Goal: Task Accomplishment & Management: Complete application form

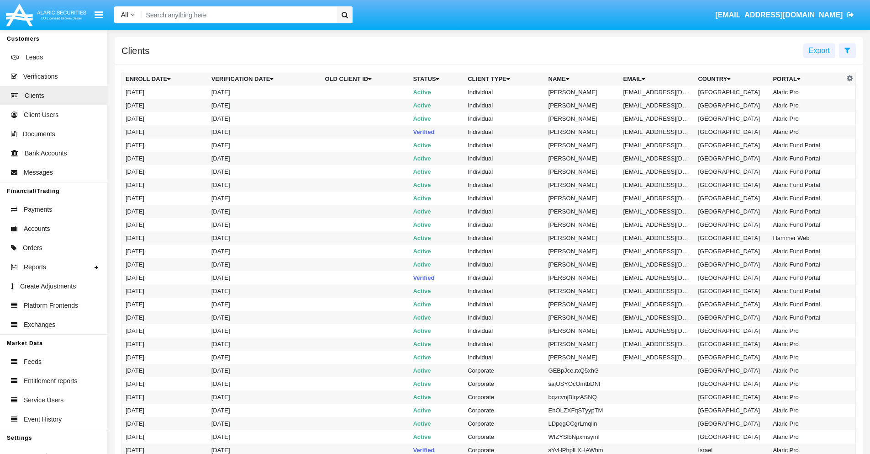
click at [847, 50] on icon at bounding box center [848, 50] width 6 height 7
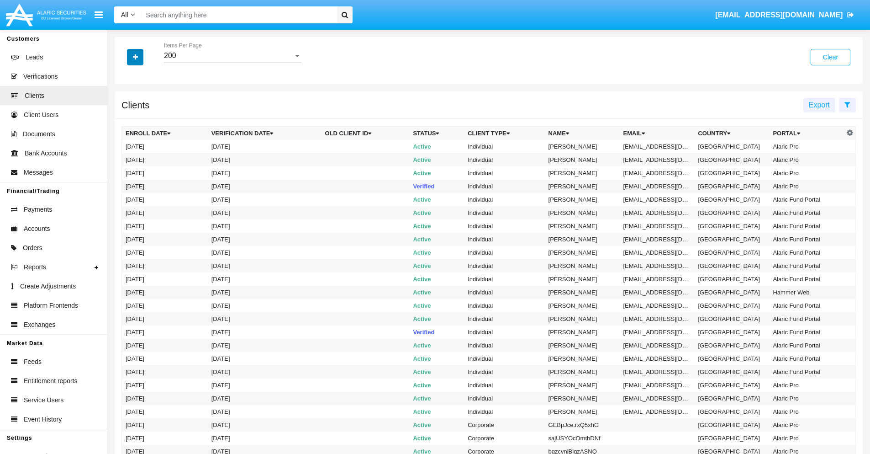
click at [135, 57] on icon "button" at bounding box center [135, 57] width 5 height 6
click at [142, 155] on span "Email" at bounding box center [142, 155] width 18 height 11
click at [126, 159] on input "Email" at bounding box center [125, 159] width 0 height 0
checkbox input "true"
click at [135, 57] on icon "button" at bounding box center [135, 57] width 5 height 6
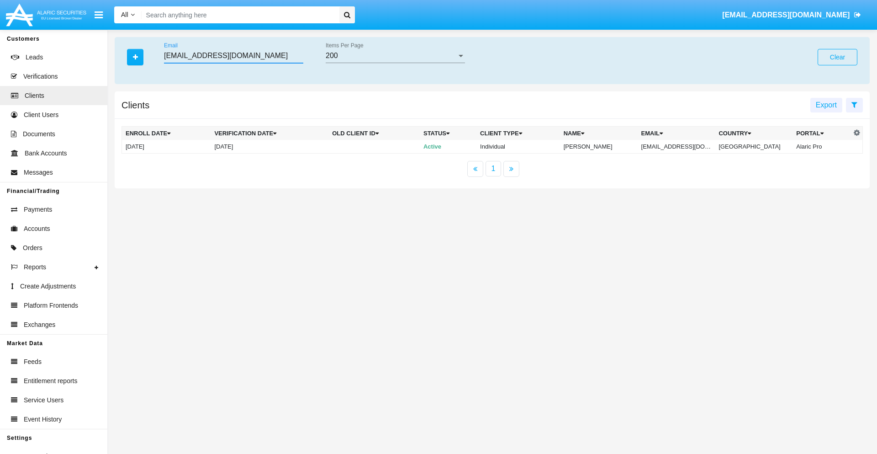
type input "[EMAIL_ADDRESS][DOMAIN_NAME]"
click at [680, 146] on td "[EMAIL_ADDRESS][DOMAIN_NAME]" at bounding box center [677, 147] width 78 height 14
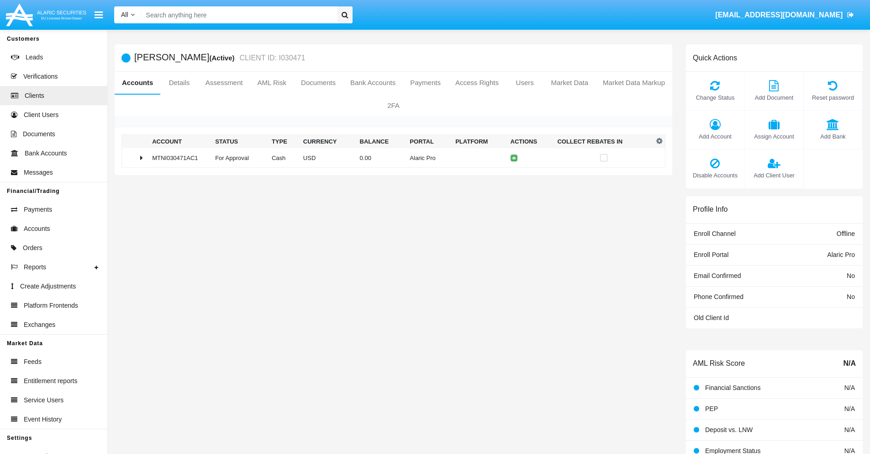
click at [833, 136] on span "Add Bank" at bounding box center [833, 136] width 49 height 9
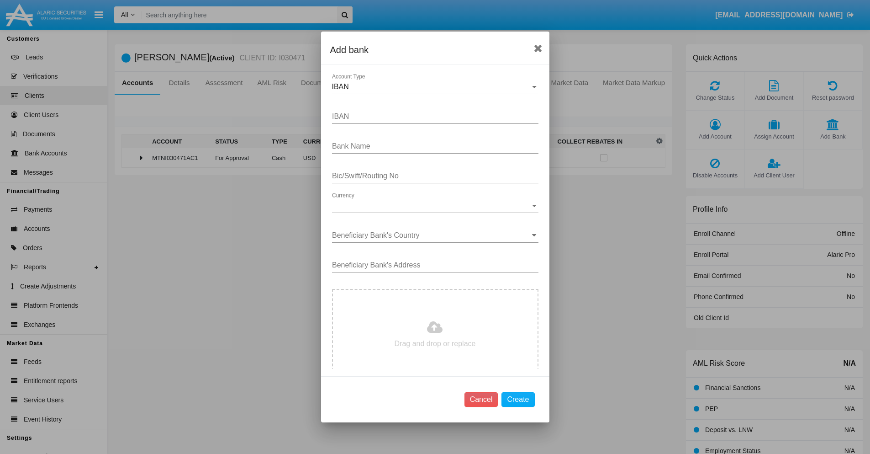
click at [432, 87] on div "IBAN" at bounding box center [431, 87] width 198 height 8
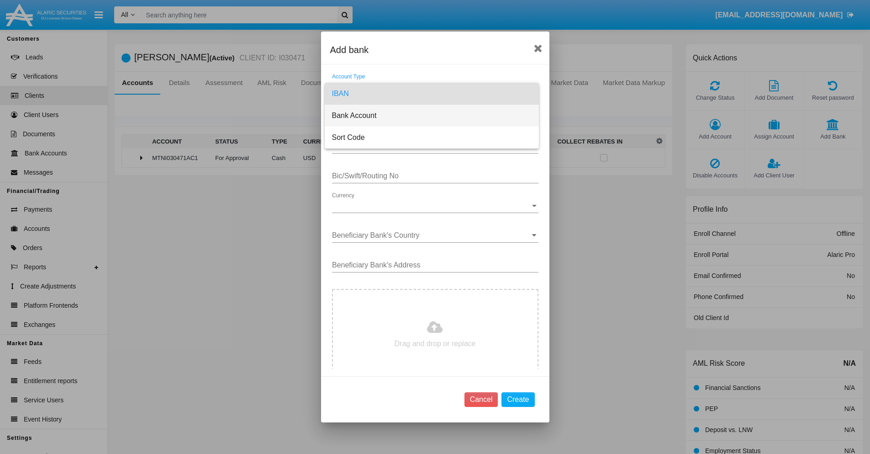
click at [432, 116] on span "Bank Account" at bounding box center [432, 116] width 200 height 22
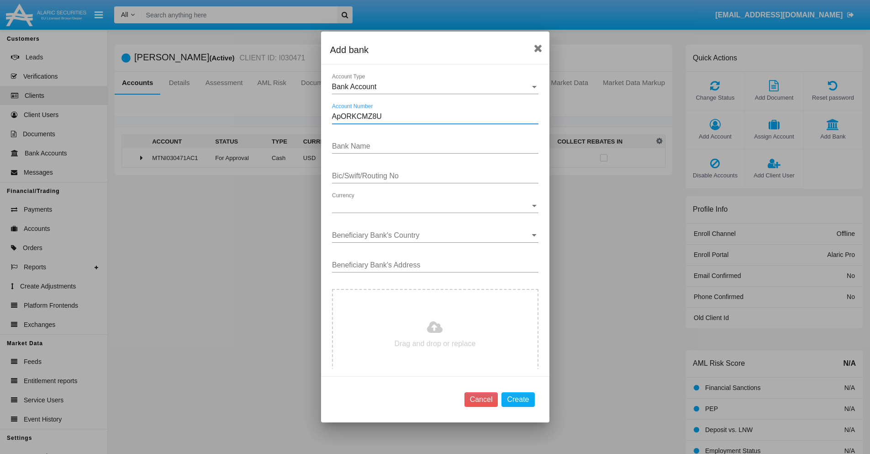
type input "ApORKCMZ8U"
type input "PJnJDmcmGllkaBD"
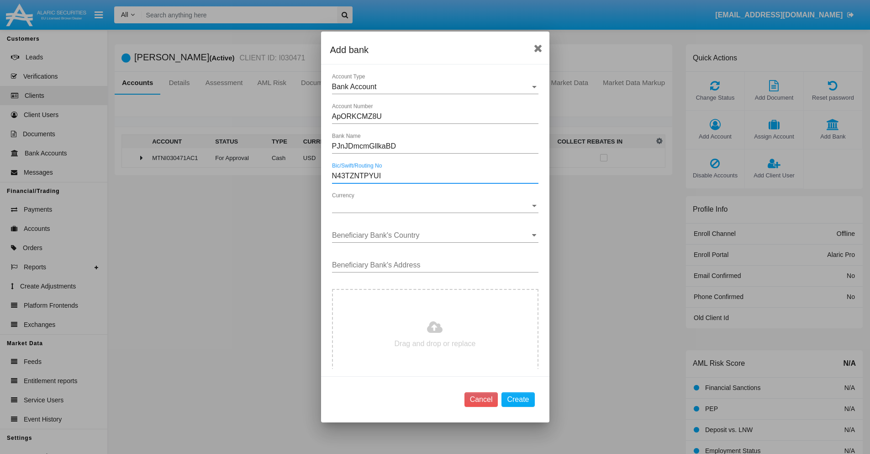
type input "N43TZNTPYUI"
click at [432, 206] on span "Currency" at bounding box center [431, 205] width 198 height 8
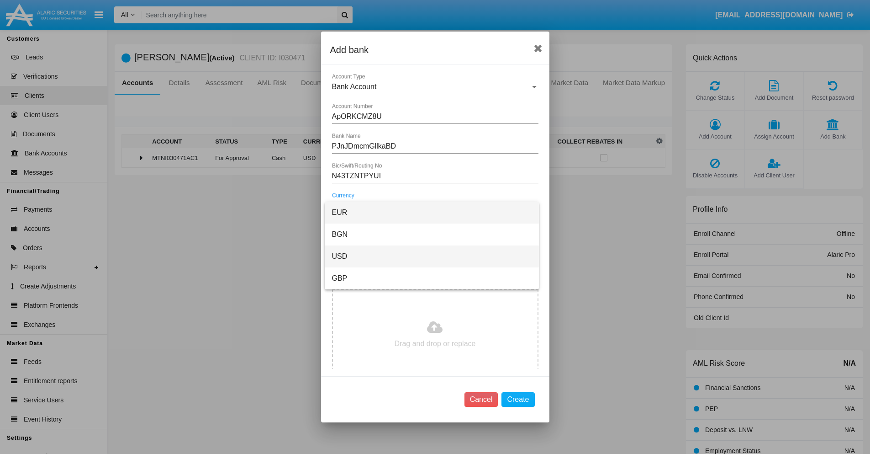
click at [432, 256] on span "USD" at bounding box center [432, 256] width 200 height 22
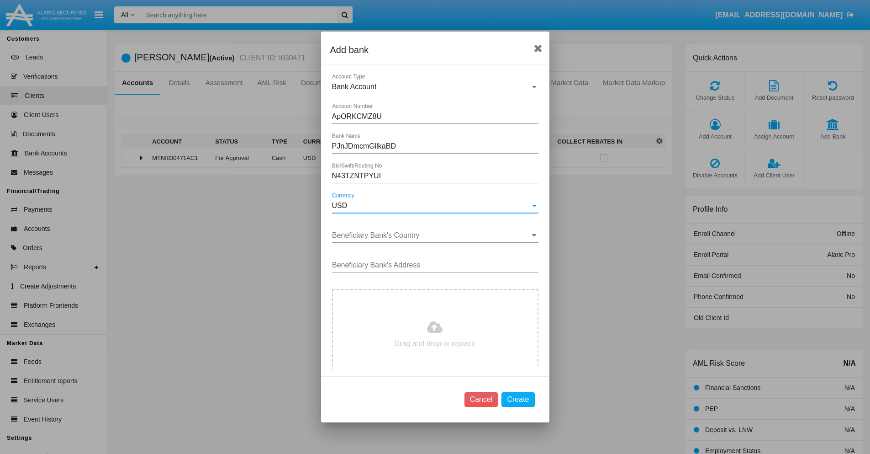
click at [432, 235] on input "Beneficiary Bank's Country" at bounding box center [435, 235] width 206 height 8
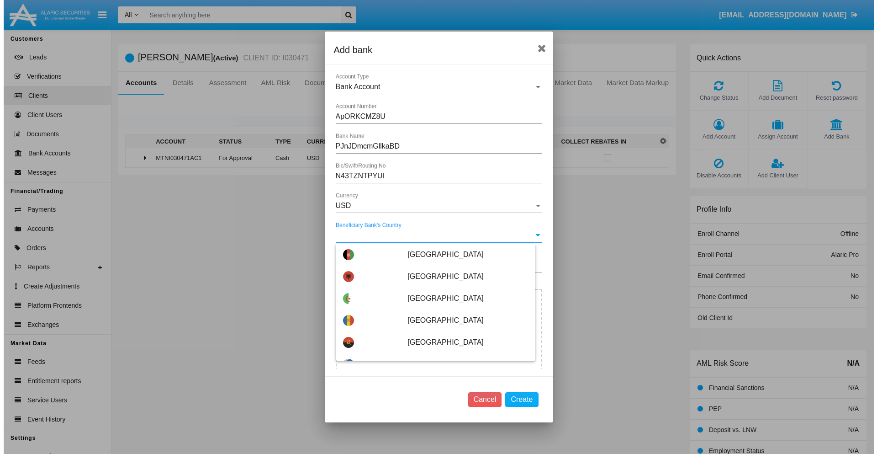
scroll to position [3435, 0]
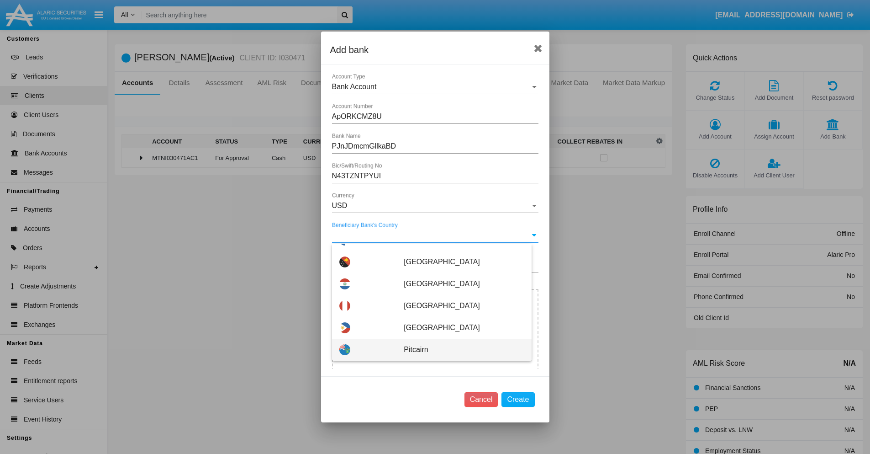
click at [459, 349] on span "Pitcairn" at bounding box center [464, 349] width 120 height 22
type input "Pitcairn"
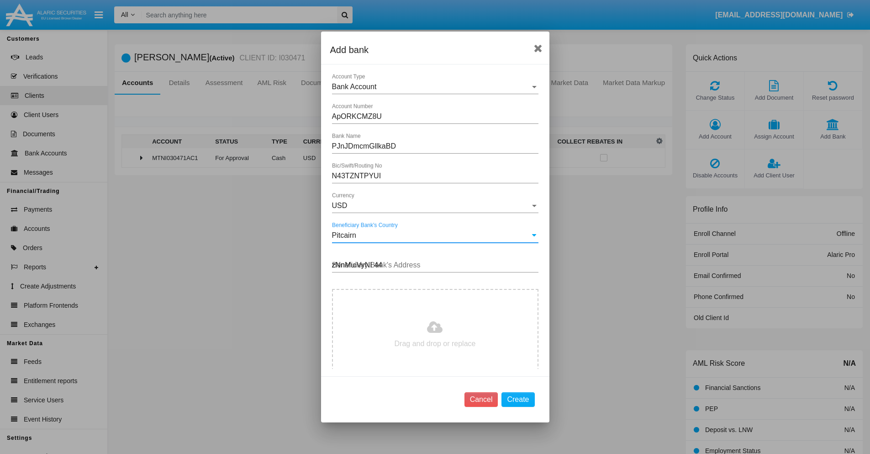
type input "zNnMuiVyNI 441"
type input "C:\fakepath\bank-statement.png"
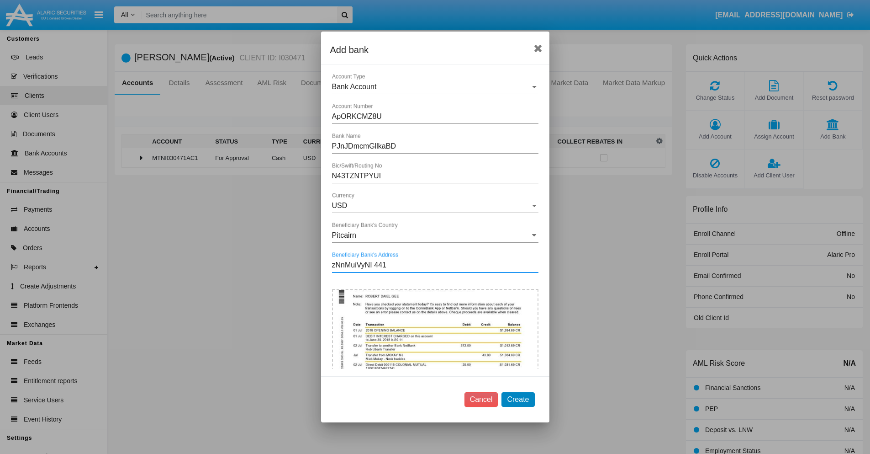
click at [518, 399] on button "Create" at bounding box center [518, 399] width 33 height 15
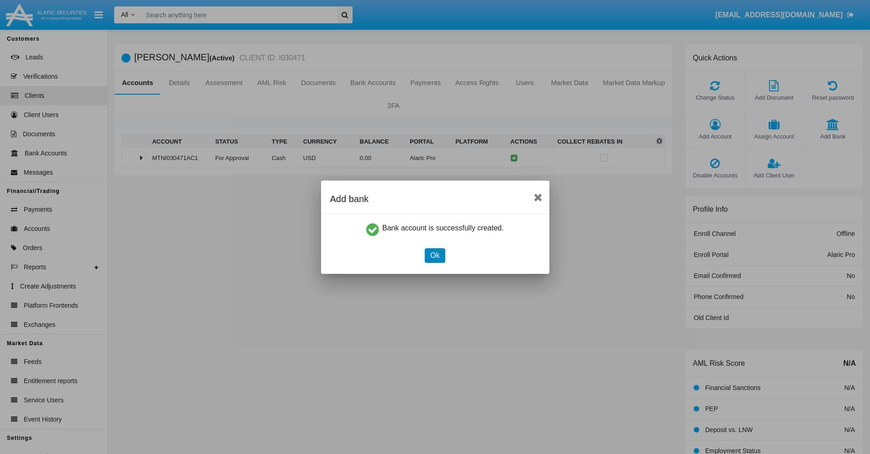
click at [435, 255] on button "Ok" at bounding box center [435, 255] width 20 height 15
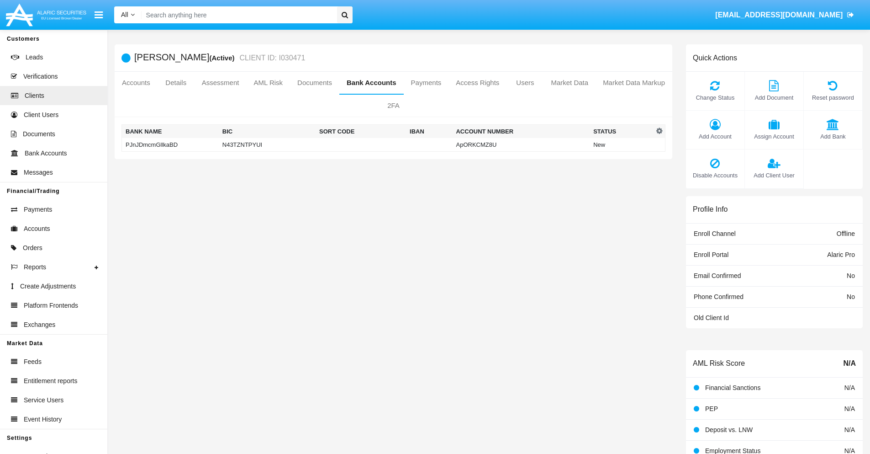
click at [170, 144] on td "PJnJDmcmGllkaBD" at bounding box center [170, 145] width 97 height 14
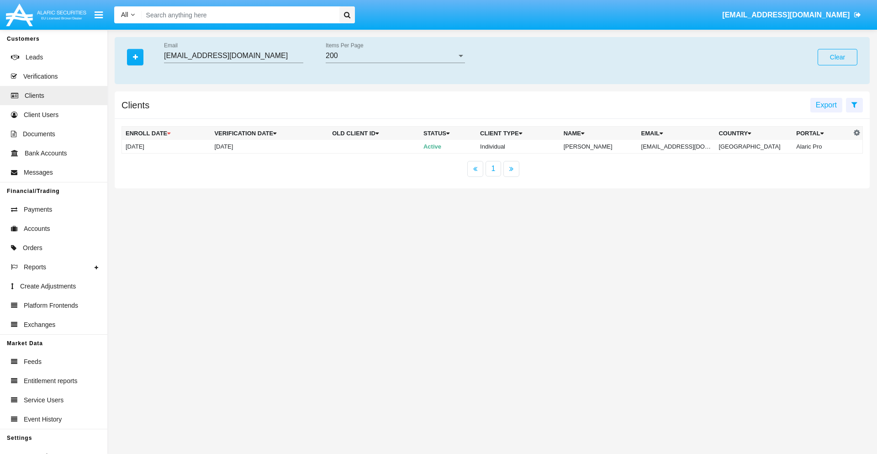
click at [837, 57] on button "Clear" at bounding box center [838, 57] width 40 height 16
click at [135, 57] on icon "button" at bounding box center [135, 57] width 5 height 6
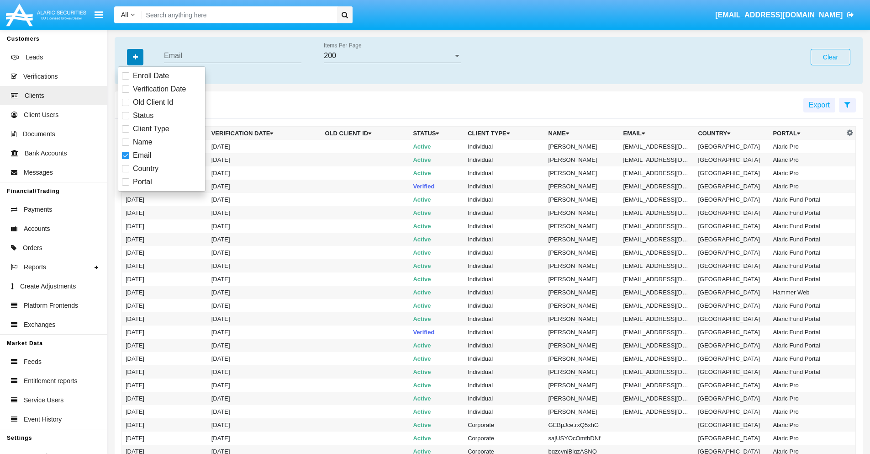
click at [135, 57] on icon "button" at bounding box center [135, 57] width 5 height 6
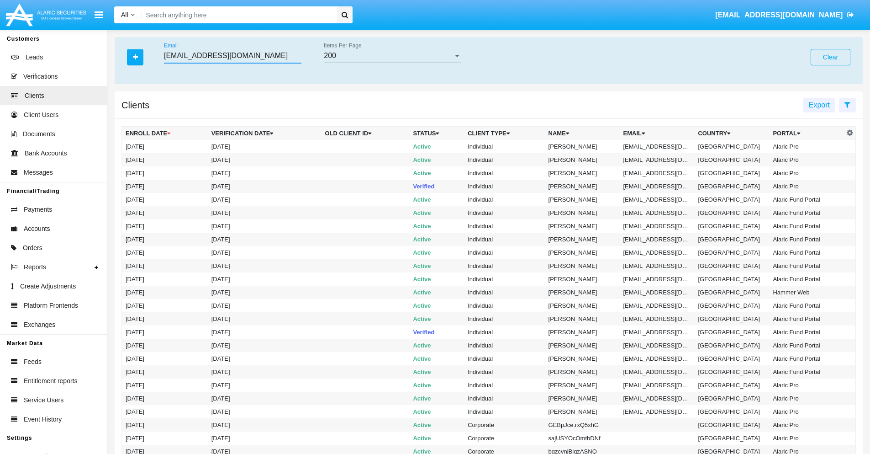
type input "[EMAIL_ADDRESS][DOMAIN_NAME]"
click at [661, 146] on td "[EMAIL_ADDRESS][DOMAIN_NAME]" at bounding box center [657, 146] width 75 height 13
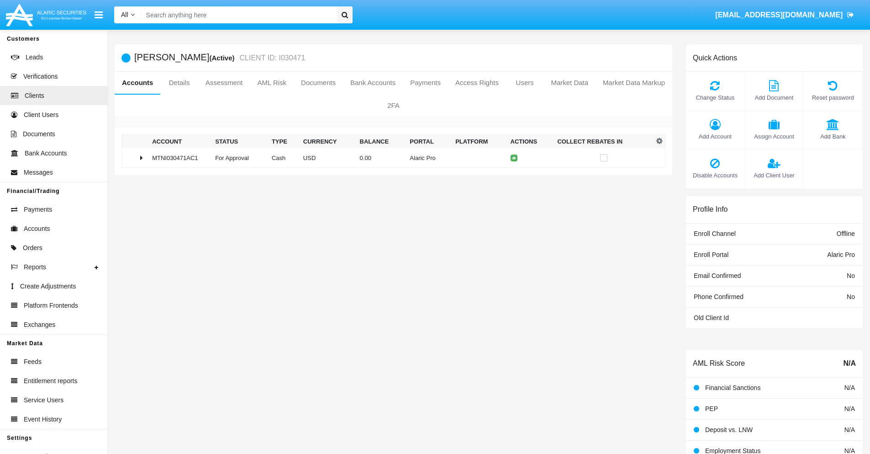
click at [833, 136] on span "Add Bank" at bounding box center [833, 136] width 49 height 9
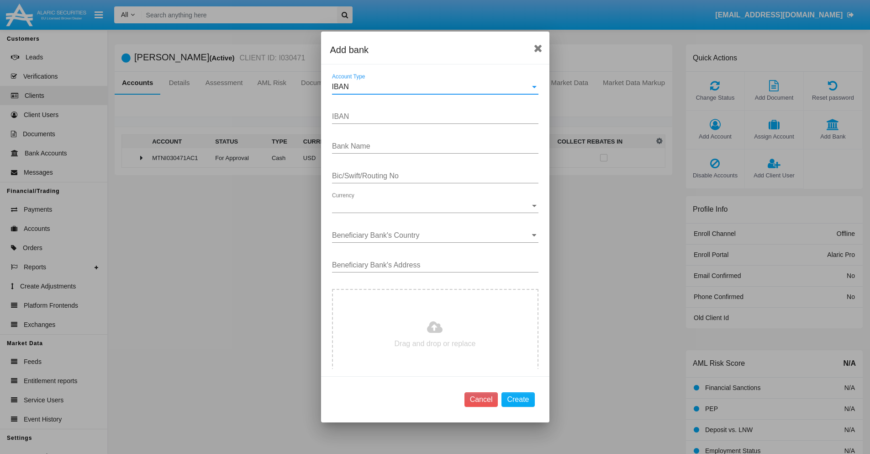
click at [432, 87] on div "IBAN" at bounding box center [431, 87] width 198 height 8
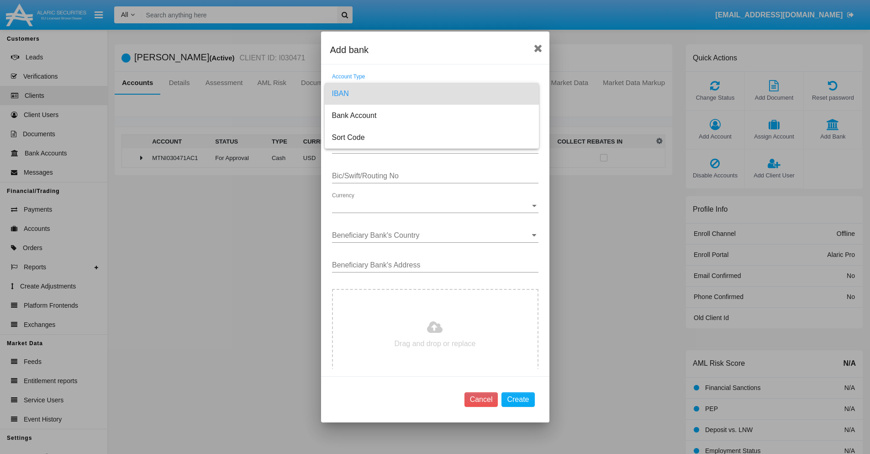
click at [432, 94] on span "IBAN" at bounding box center [432, 94] width 200 height 22
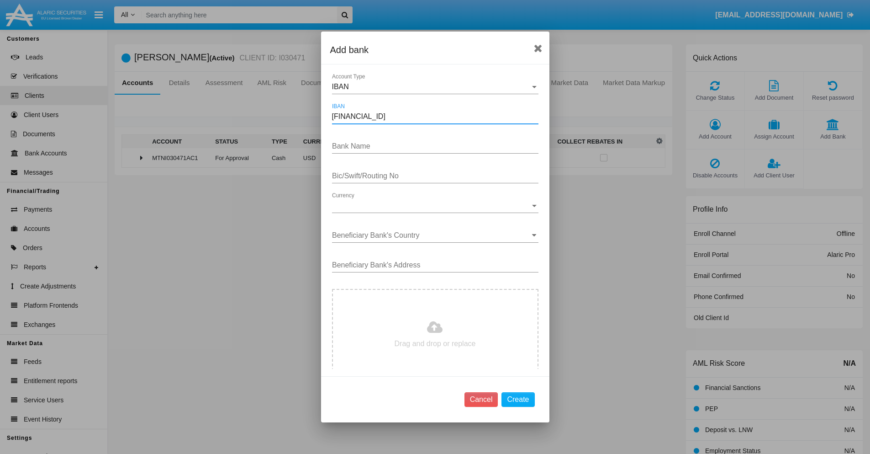
type input "[FINANCIAL_ID]"
type input "SxHiMiDEKpRsOTl"
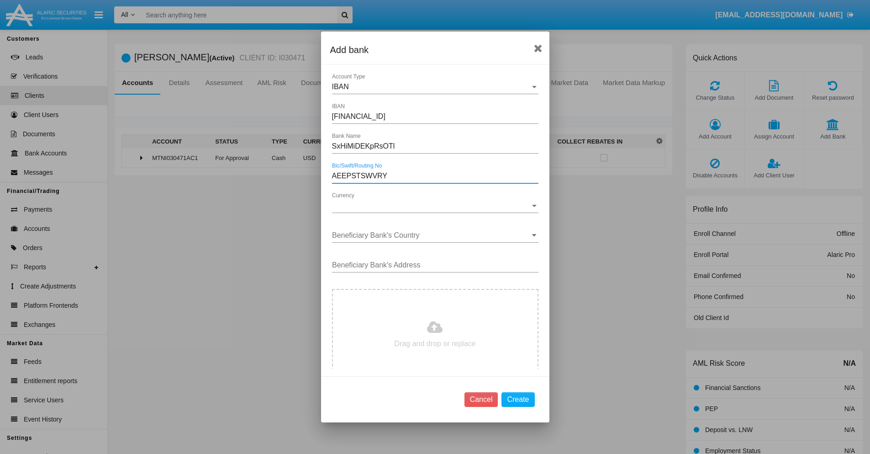
type input "AEEPSTSWVRY"
click at [432, 206] on span "Currency" at bounding box center [431, 205] width 198 height 8
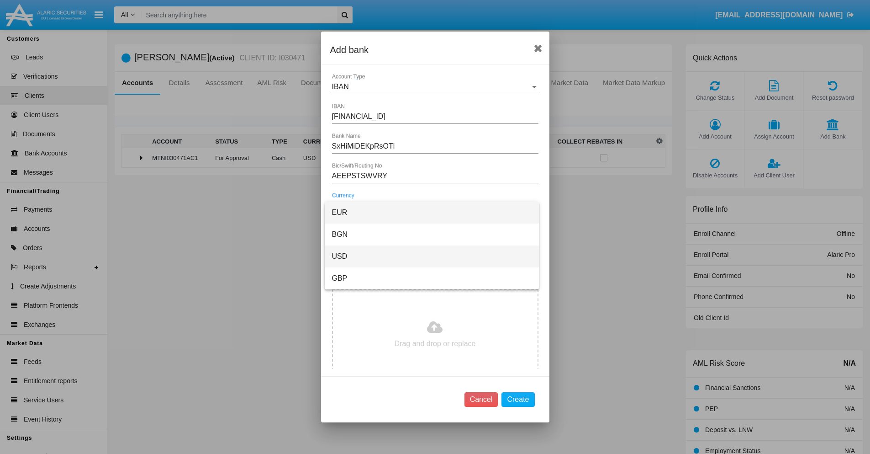
click at [432, 256] on span "USD" at bounding box center [432, 256] width 200 height 22
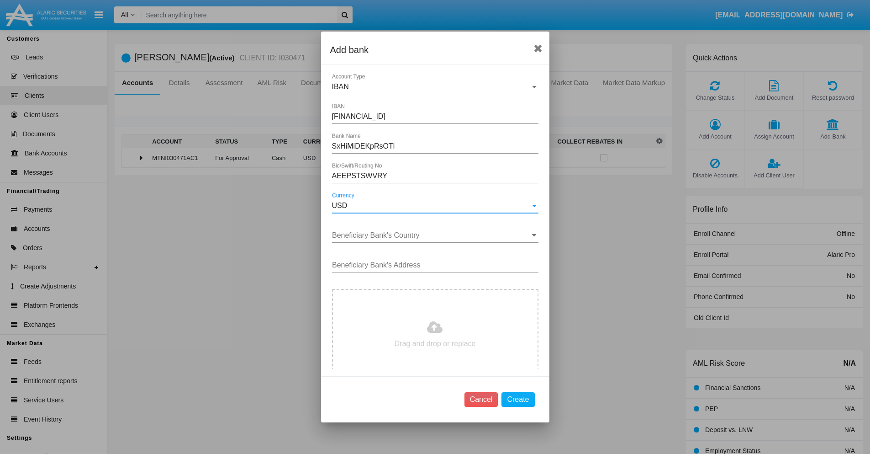
click at [432, 235] on input "Beneficiary Bank's Country" at bounding box center [435, 235] width 206 height 8
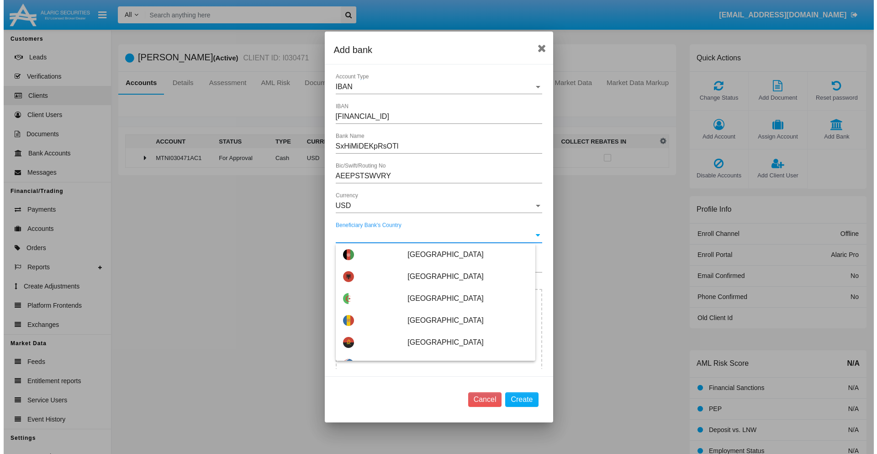
scroll to position [3545, 0]
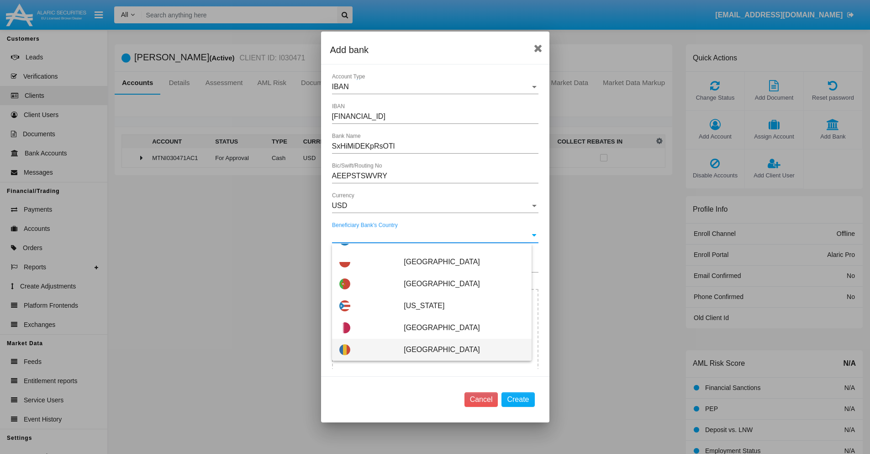
click at [459, 349] on span "Romania" at bounding box center [464, 349] width 120 height 22
type input "Romania"
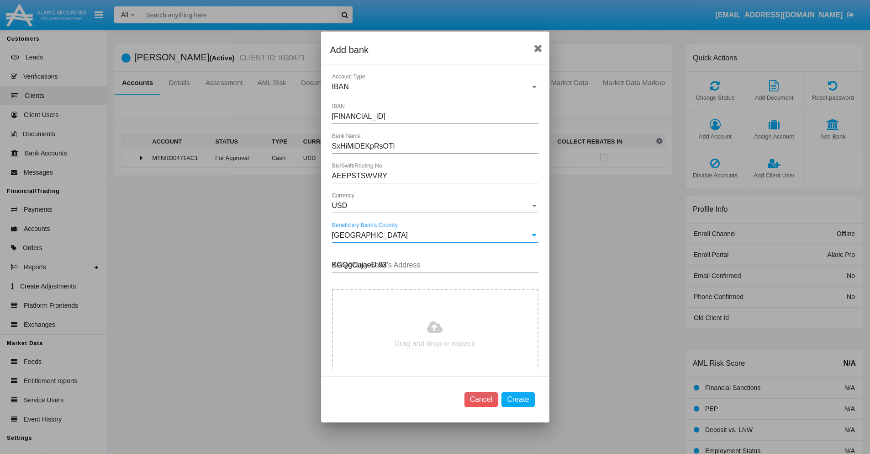
type input "KGQgCujaeU 930"
type input "C:\fakepath\bank-statement.png"
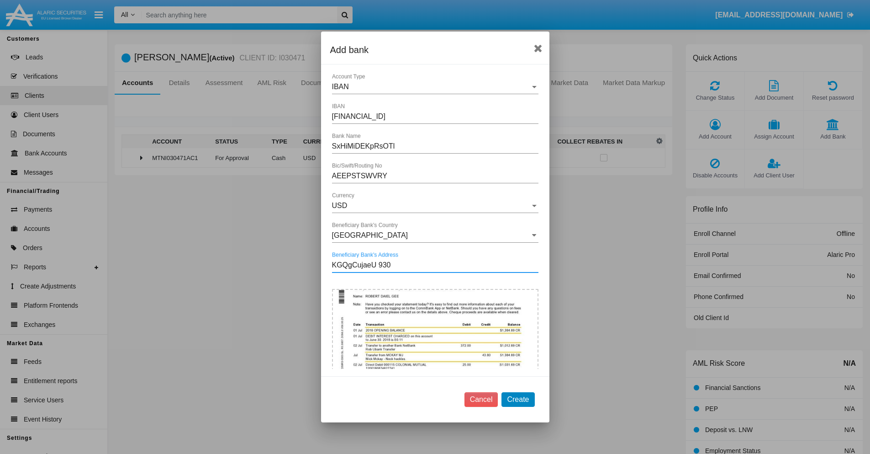
click at [518, 399] on button "Create" at bounding box center [518, 399] width 33 height 15
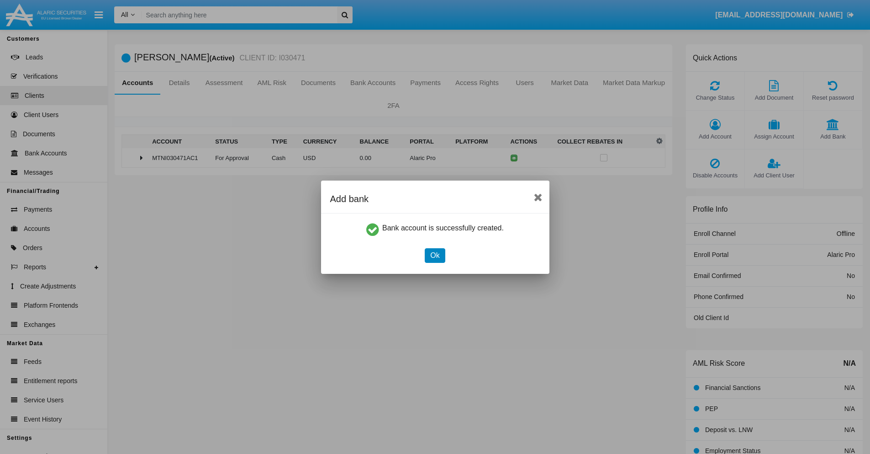
click at [435, 255] on button "Ok" at bounding box center [435, 255] width 20 height 15
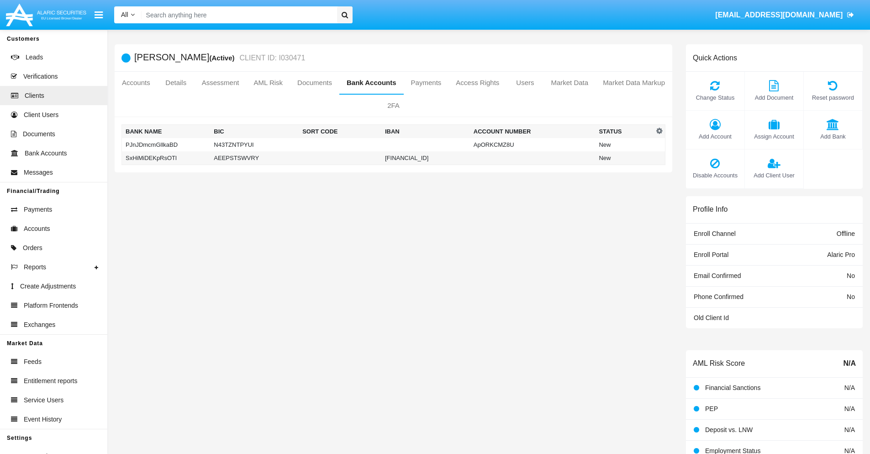
click at [166, 158] on td "SxHiMiDEKpRsOTl" at bounding box center [166, 158] width 89 height 14
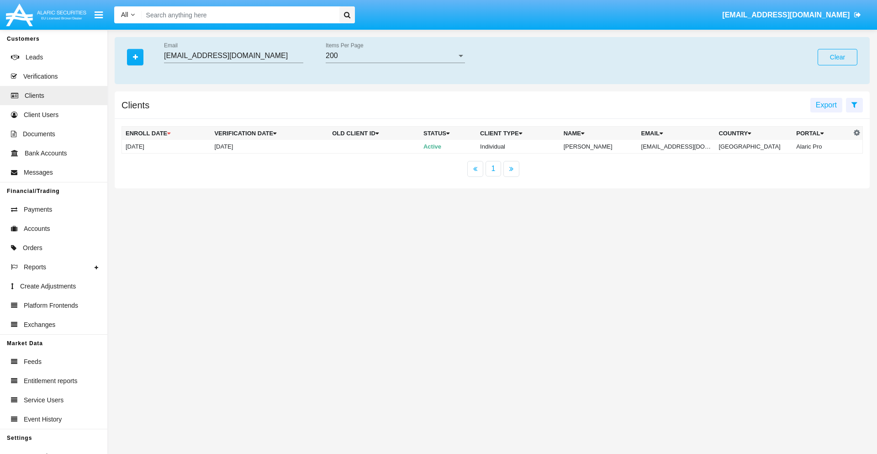
click at [837, 57] on button "Clear" at bounding box center [838, 57] width 40 height 16
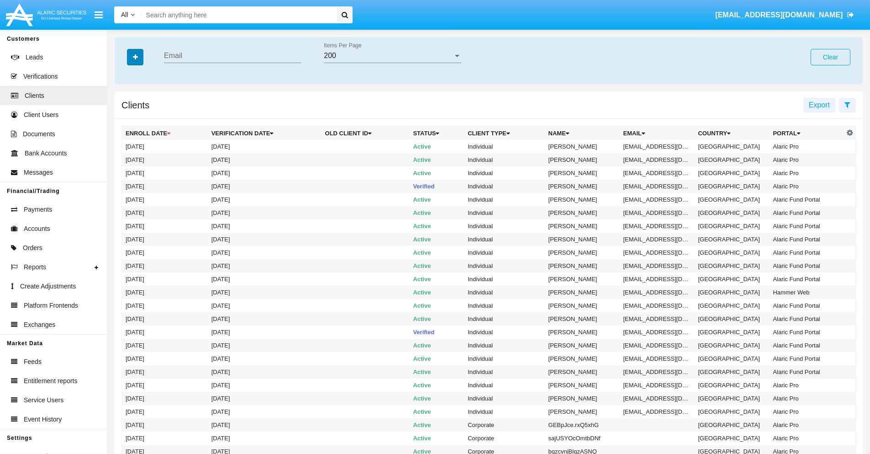
click at [135, 57] on icon "button" at bounding box center [135, 57] width 5 height 6
type input "[EMAIL_ADDRESS][DOMAIN_NAME]"
click at [661, 146] on td "[EMAIL_ADDRESS][DOMAIN_NAME]" at bounding box center [657, 146] width 75 height 13
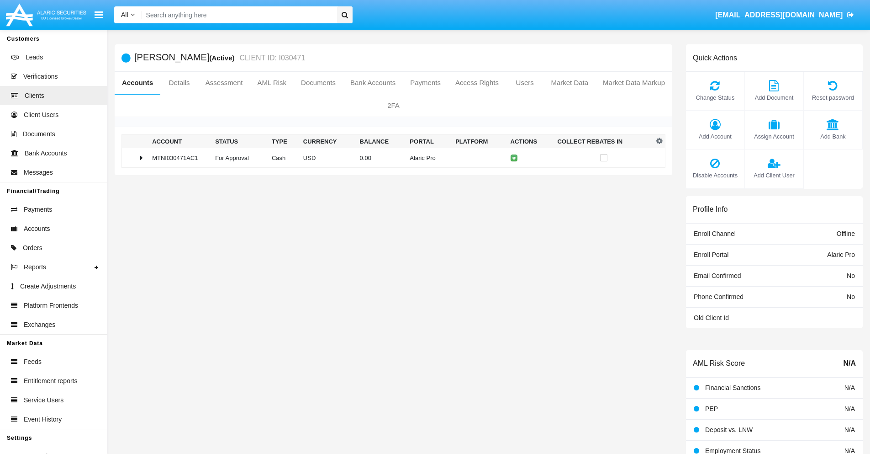
click at [833, 136] on span "Add Bank" at bounding box center [833, 136] width 49 height 9
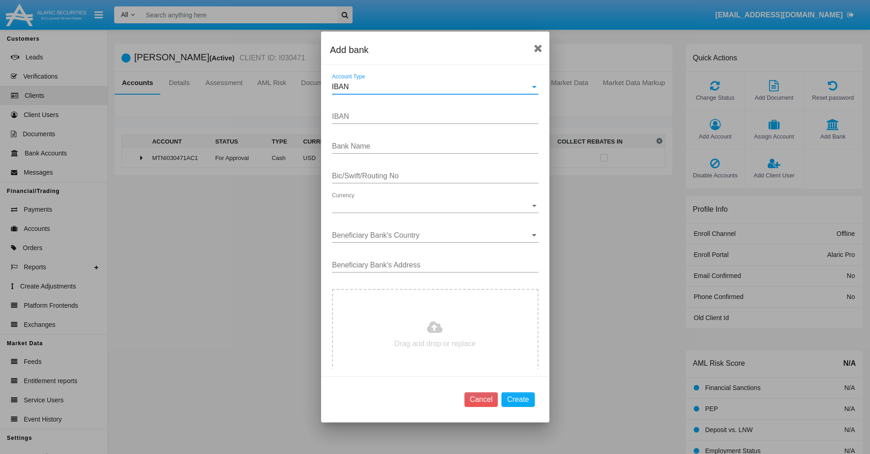
click at [432, 87] on div "IBAN" at bounding box center [431, 87] width 198 height 8
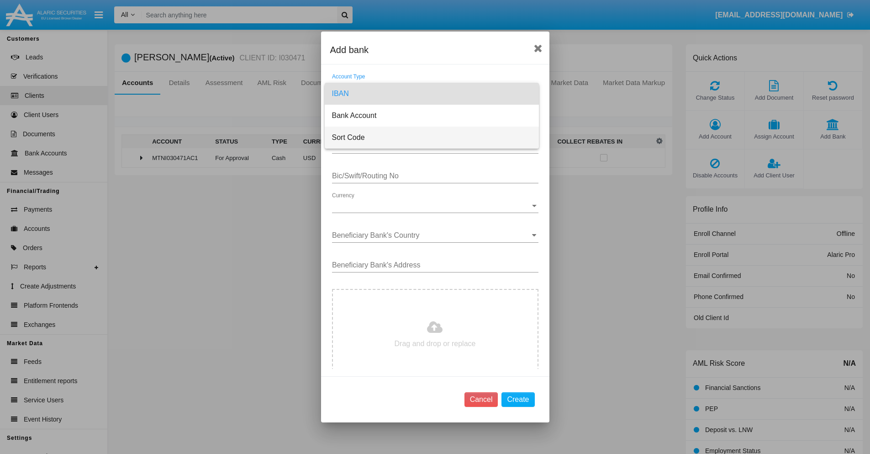
click at [432, 137] on span "Sort Code" at bounding box center [432, 138] width 200 height 22
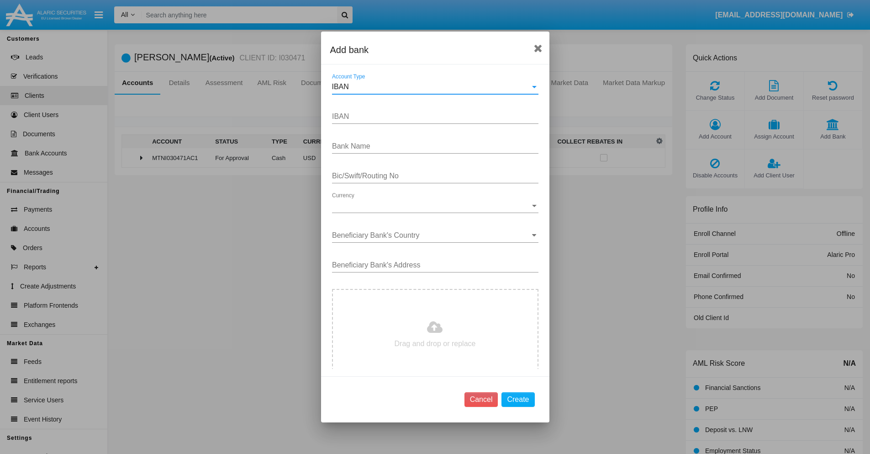
type input "[GEOGRAPHIC_DATA]"
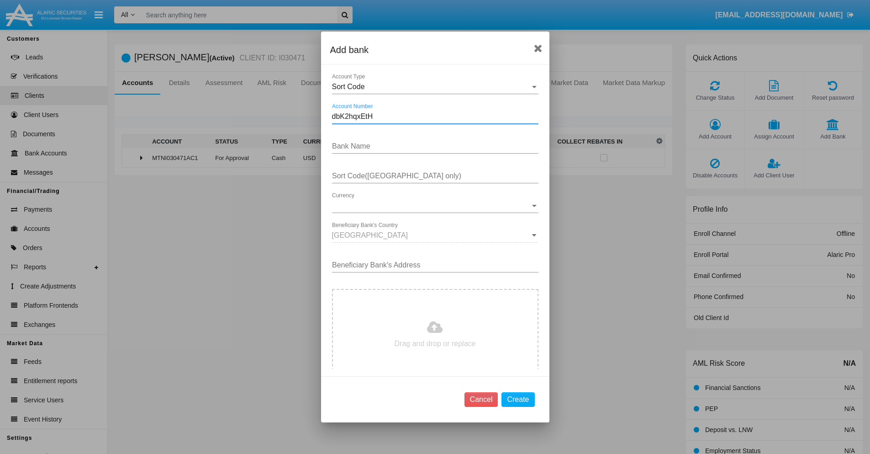
type input "dbK2hqxEtH"
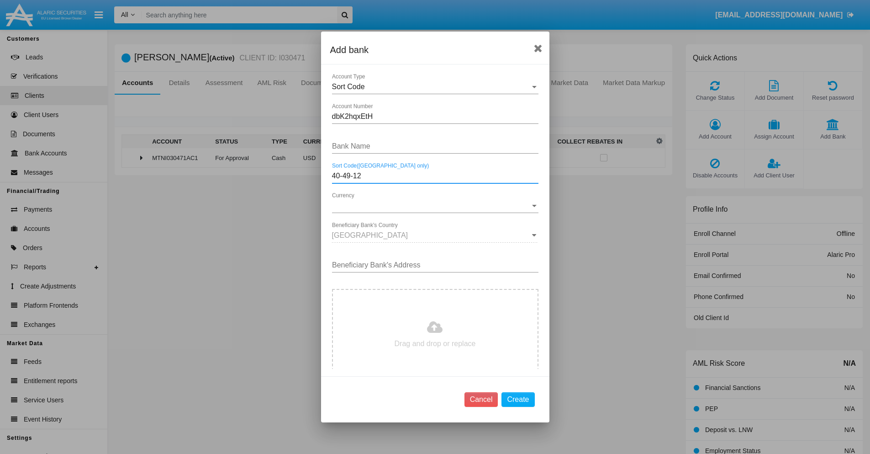
type input "40-49-12"
type input "kRNQmkiRWaEmaDs"
click at [432, 206] on span "Currency" at bounding box center [431, 205] width 198 height 8
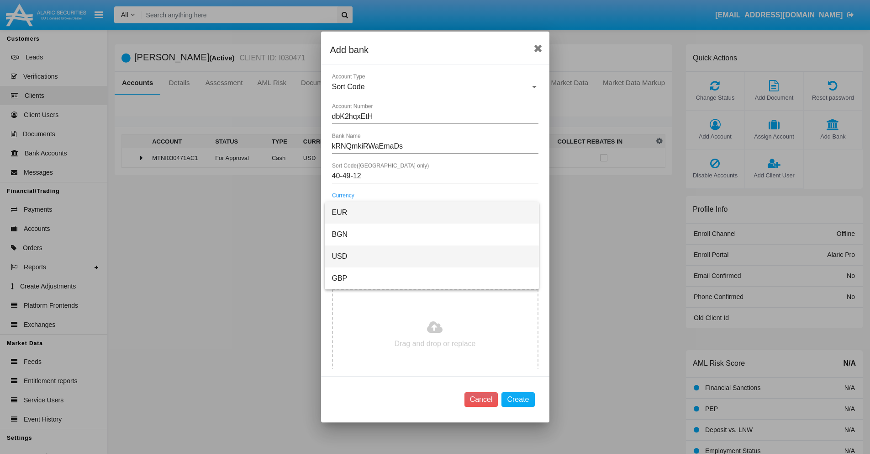
click at [432, 256] on span "USD" at bounding box center [432, 256] width 200 height 22
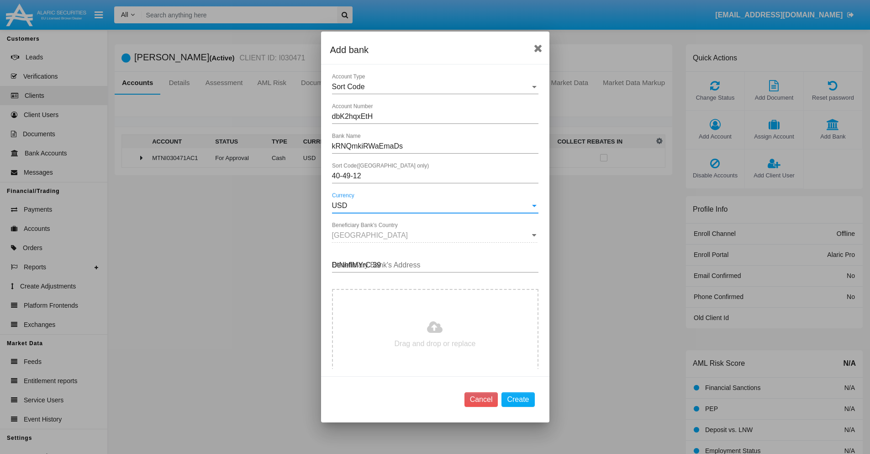
type input "DtNhflMYrC 396"
type input "C:\fakepath\bank-statement.png"
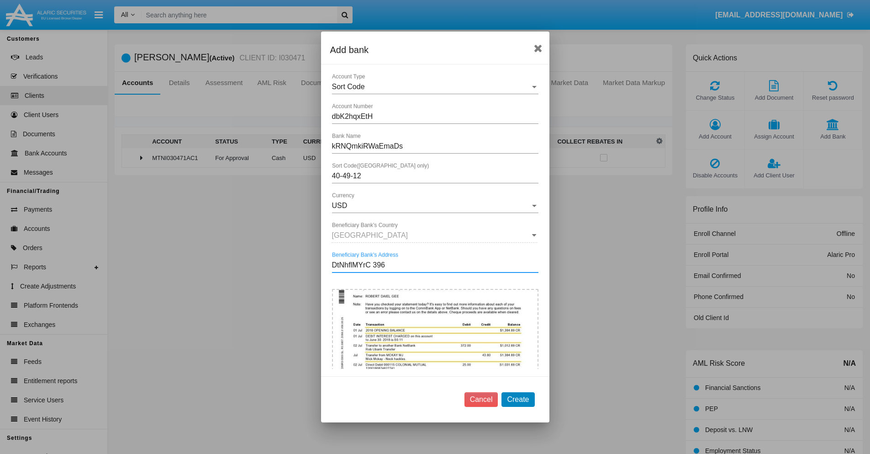
click at [518, 399] on button "Create" at bounding box center [518, 399] width 33 height 15
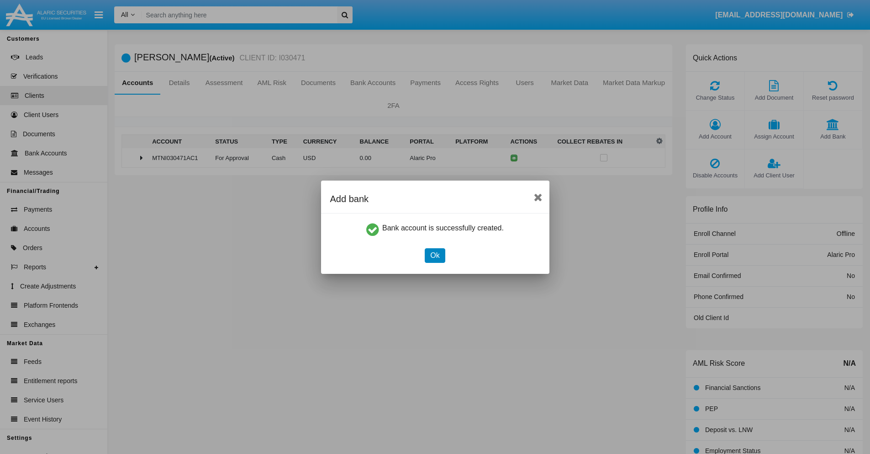
click at [435, 255] on button "Ok" at bounding box center [435, 255] width 20 height 15
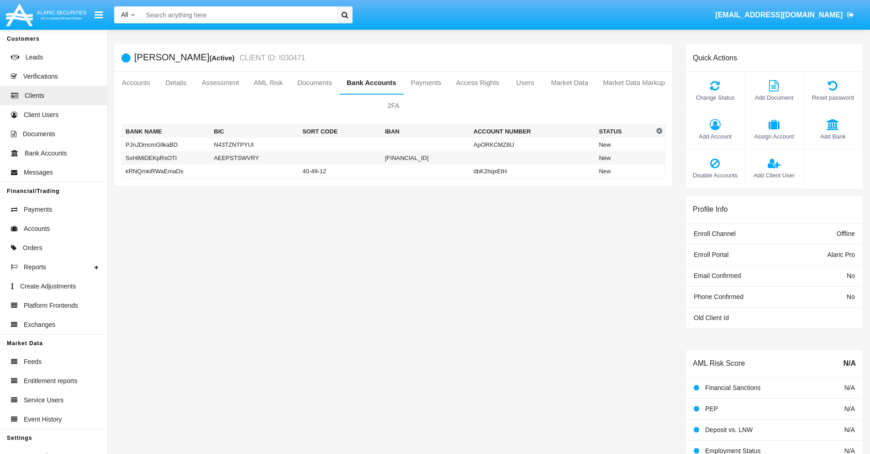
click at [166, 171] on td "kRNQmkiRWaEmaDs" at bounding box center [166, 171] width 89 height 14
